Goal: Information Seeking & Learning: Learn about a topic

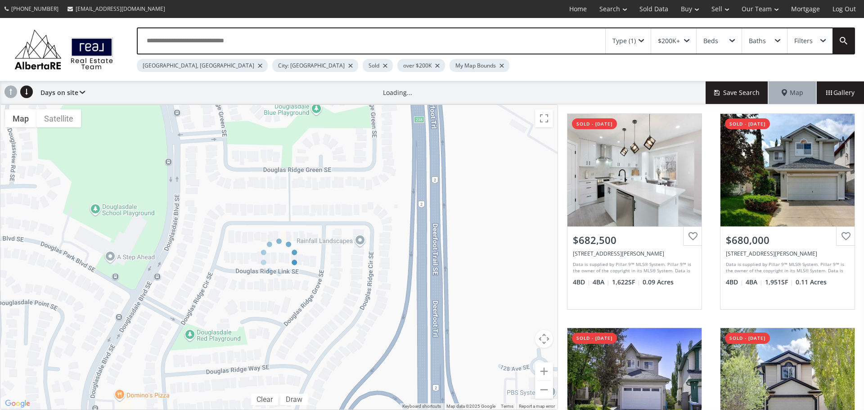
click at [176, 63] on div "[GEOGRAPHIC_DATA], [GEOGRAPHIC_DATA]" at bounding box center [202, 65] width 131 height 13
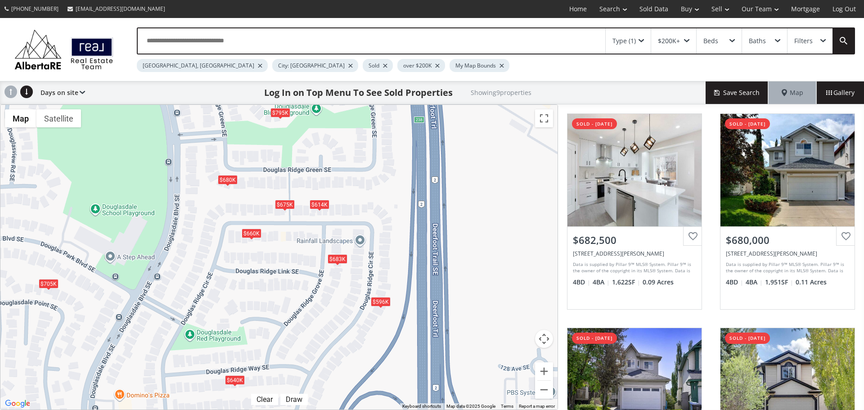
click at [180, 68] on div "[GEOGRAPHIC_DATA], [GEOGRAPHIC_DATA]" at bounding box center [202, 65] width 131 height 13
click at [258, 66] on div at bounding box center [260, 66] width 5 height 4
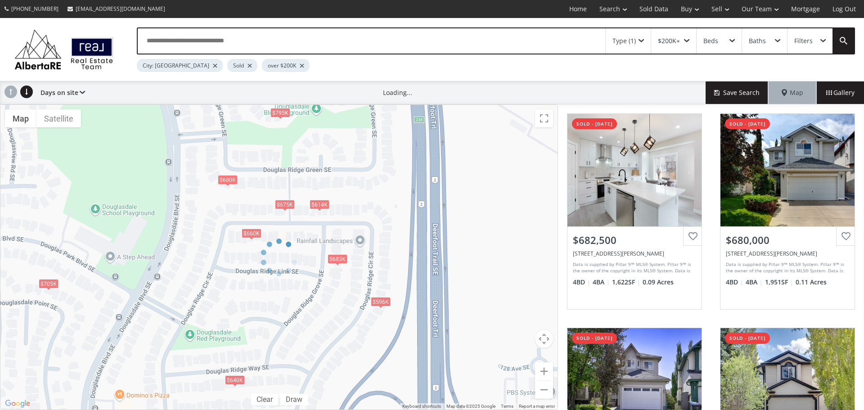
click at [213, 67] on div at bounding box center [215, 66] width 5 height 4
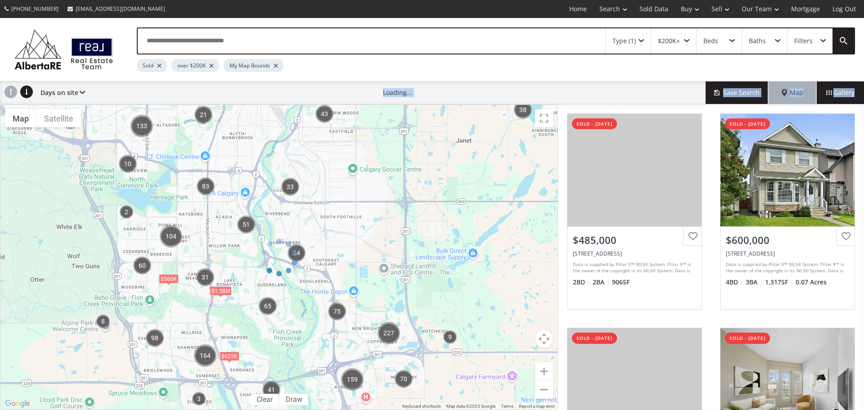
click at [352, 90] on div "Type (1) $200K+ Beds Baths Filters Sold over $200K My Map Bounds Days on site P…" at bounding box center [432, 214] width 864 height 392
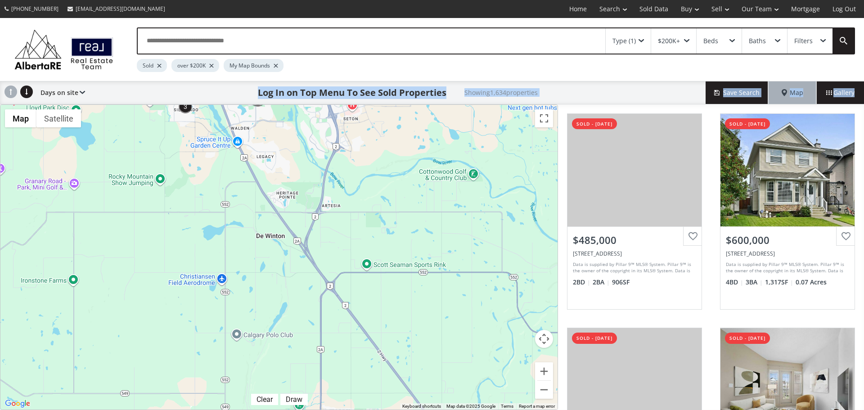
drag, startPoint x: 335, startPoint y: 233, endPoint x: 312, endPoint y: 2, distance: 231.7
click at [312, 3] on div "[PHONE_NUMBER] [EMAIL_ADDRESS][DOMAIN_NAME] Home Search Search By Map Advanced …" at bounding box center [432, 205] width 864 height 410
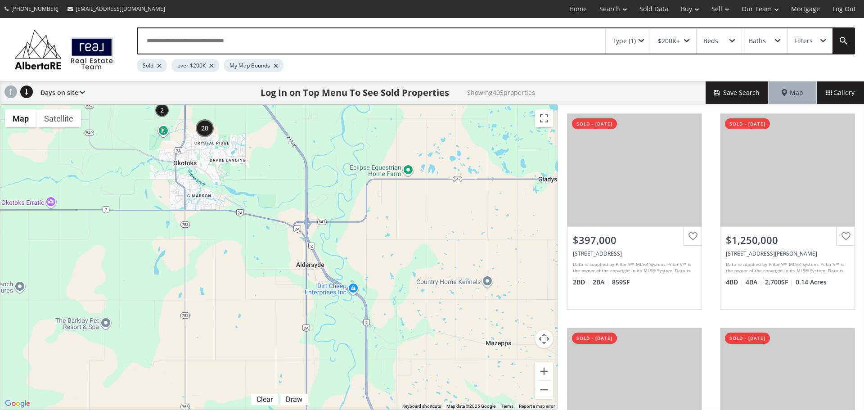
drag, startPoint x: 408, startPoint y: 326, endPoint x: 285, endPoint y: 36, distance: 315.3
click at [284, 38] on div "Type (1) $200K+ Beds Baths Filters Sold over $200K My Map Bounds Days on site P…" at bounding box center [432, 214] width 864 height 392
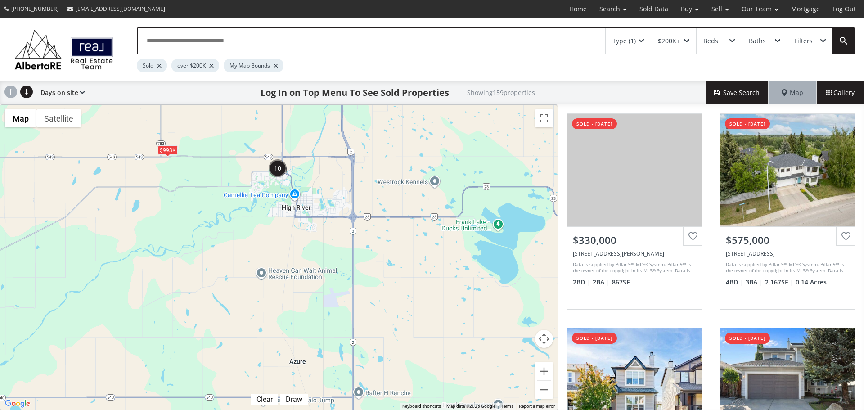
drag, startPoint x: 380, startPoint y: 361, endPoint x: 340, endPoint y: 102, distance: 262.4
click at [340, 102] on div "Type (1) $200K+ Beds Baths Filters Sold over $200K My Map Bounds Days on site P…" at bounding box center [432, 214] width 864 height 392
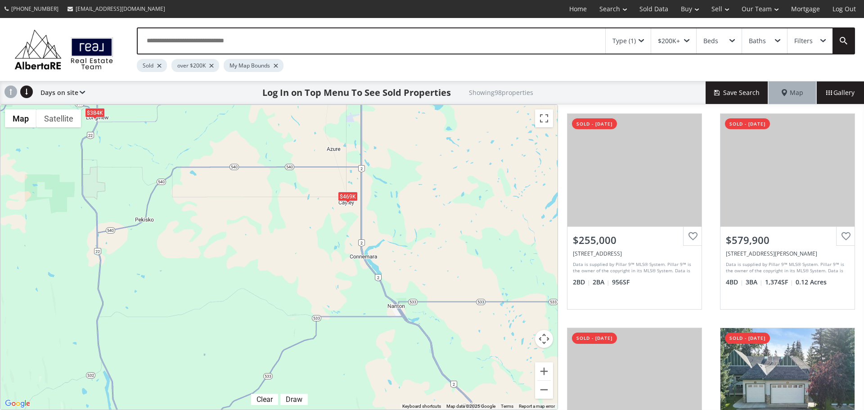
drag, startPoint x: 373, startPoint y: 333, endPoint x: 376, endPoint y: 166, distance: 167.1
click at [376, 166] on div "To navigate, press the arrow keys. $255K $580K $508K $430K $518K $635K $328K $5…" at bounding box center [278, 257] width 557 height 305
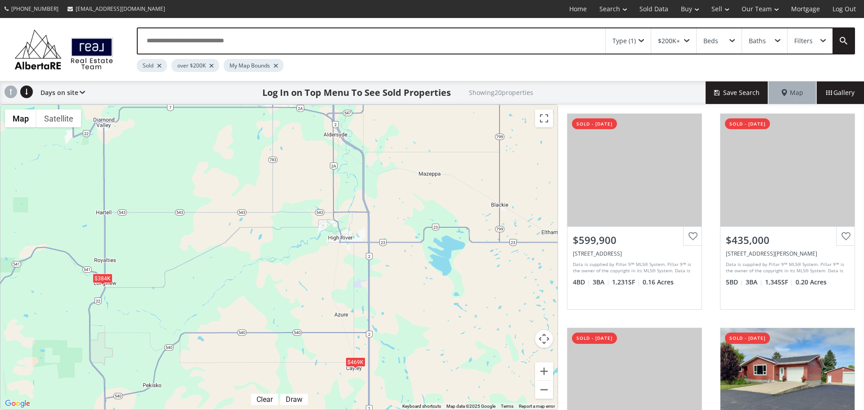
drag, startPoint x: 373, startPoint y: 270, endPoint x: 395, endPoint y: 362, distance: 94.4
click at [395, 362] on div "To navigate, press the arrow keys. $600K $435K $565K $609K $295K $325K $384K $9…" at bounding box center [278, 257] width 557 height 305
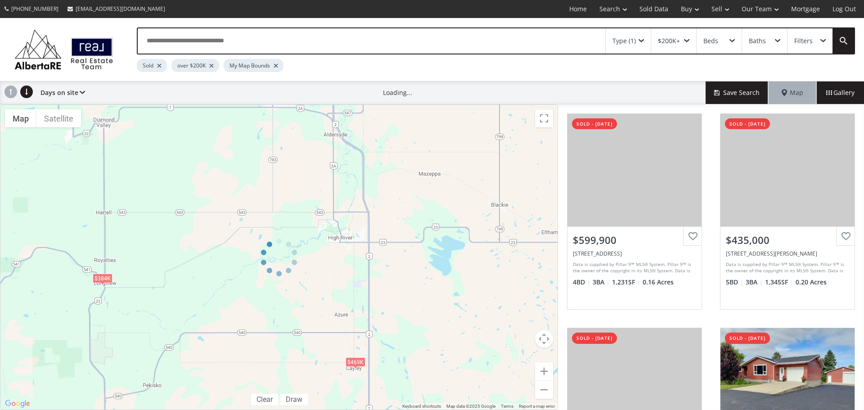
drag, startPoint x: 449, startPoint y: 248, endPoint x: 393, endPoint y: 320, distance: 92.1
click at [393, 320] on div at bounding box center [279, 257] width 558 height 306
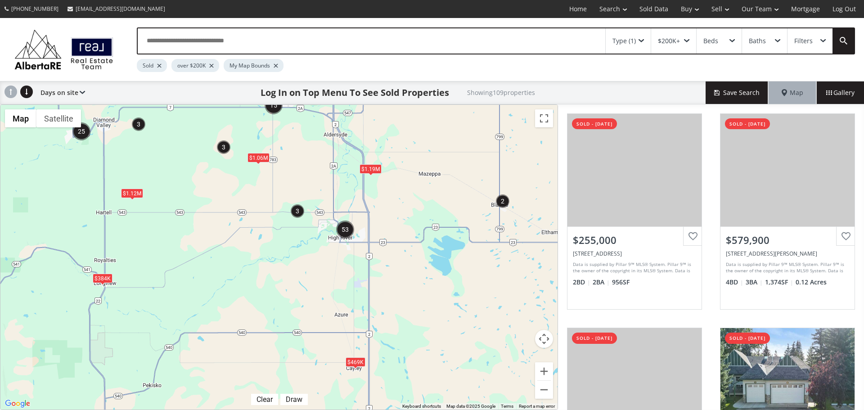
click at [378, 173] on div "$1.19M" at bounding box center [371, 168] width 22 height 9
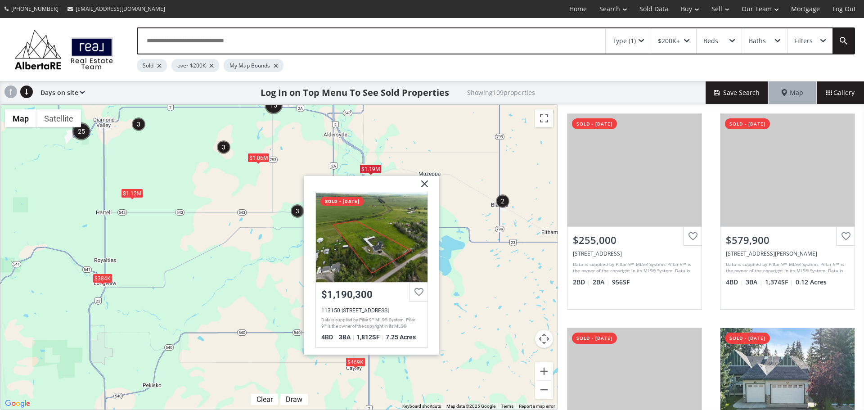
click at [425, 181] on img at bounding box center [421, 187] width 23 height 23
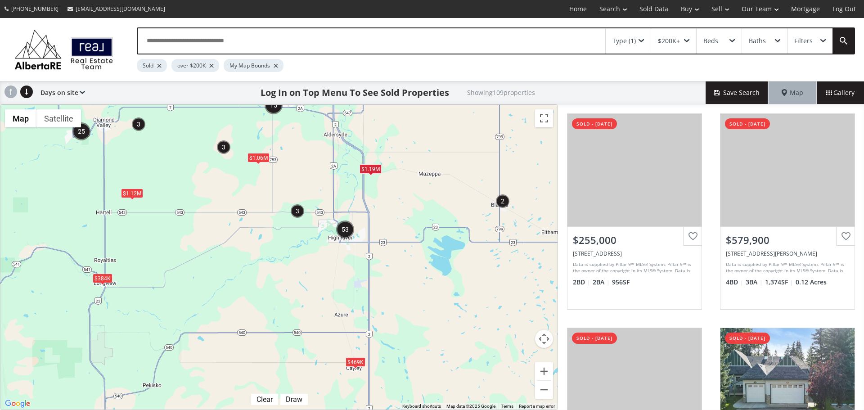
click at [302, 213] on img "3" at bounding box center [298, 211] width 14 height 14
